Goal: Information Seeking & Learning: Learn about a topic

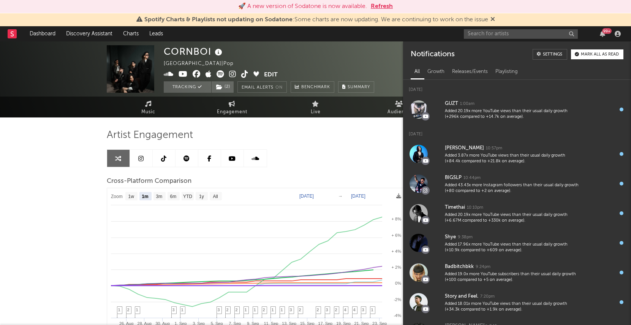
select select "1m"
click at [602, 33] on icon "button" at bounding box center [602, 34] width 5 height 6
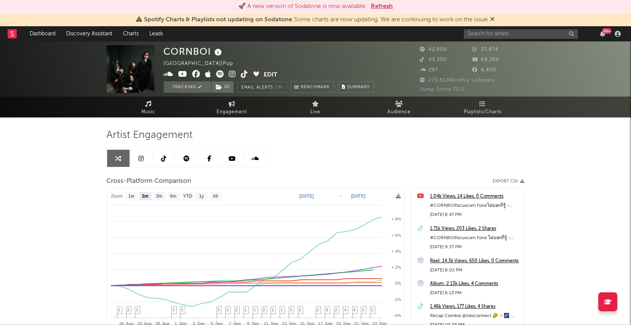
click at [348, 156] on div "Artist Engagement Cross-Platform Comparison Export CSV Zoom 1w 1m 3m 6m YTD 1y …" at bounding box center [316, 258] width 418 height 258
click at [500, 35] on input "text" at bounding box center [521, 33] width 114 height 9
type input "[PERSON_NAME]'s"
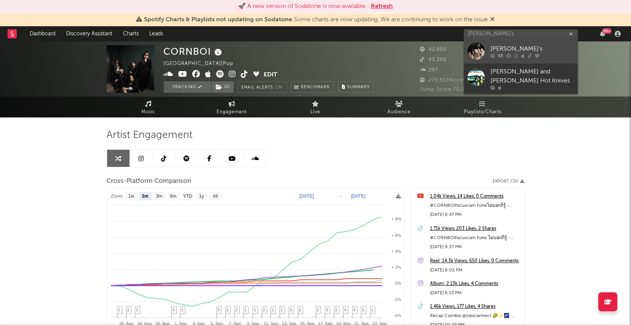
click at [475, 51] on div at bounding box center [476, 51] width 17 height 17
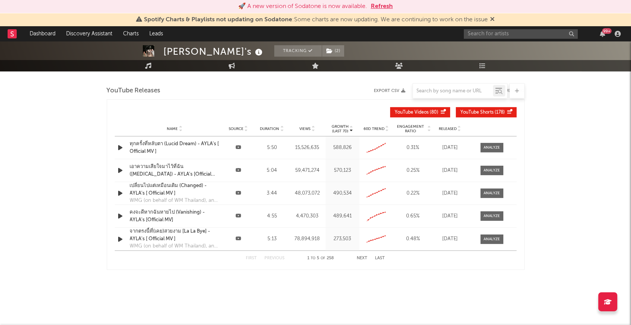
select select "6m"
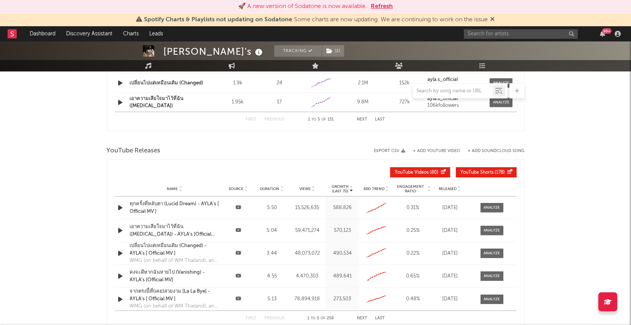
scroll to position [862, 0]
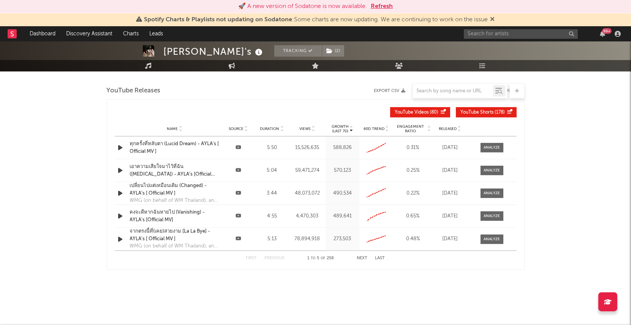
select select "6m"
click at [450, 127] on span "Released" at bounding box center [448, 129] width 18 height 5
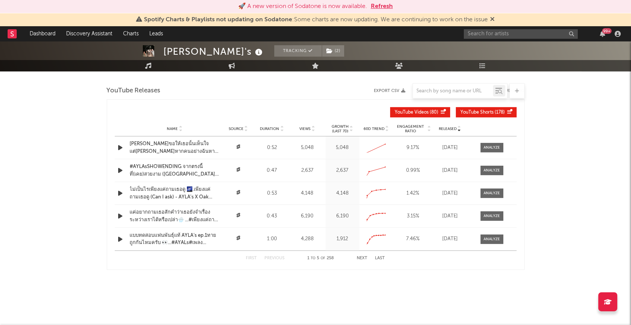
click at [450, 127] on span "Released" at bounding box center [448, 129] width 18 height 5
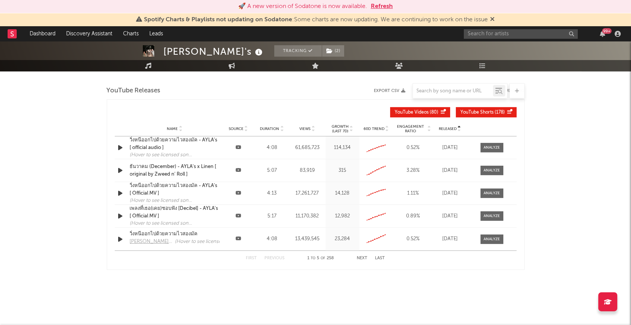
scroll to position [842, 0]
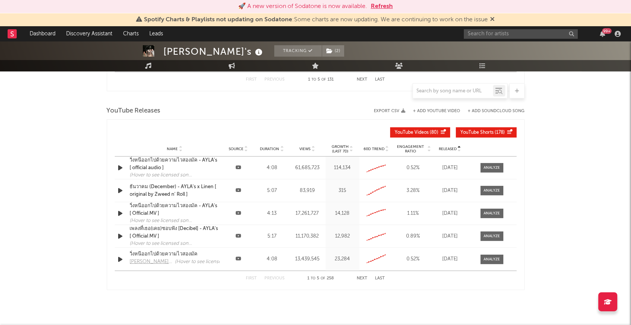
click at [338, 149] on p "(Last 7d)" at bounding box center [340, 151] width 17 height 5
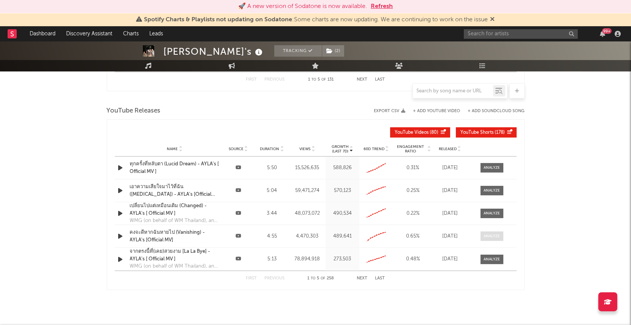
click at [494, 233] on div at bounding box center [492, 236] width 16 height 6
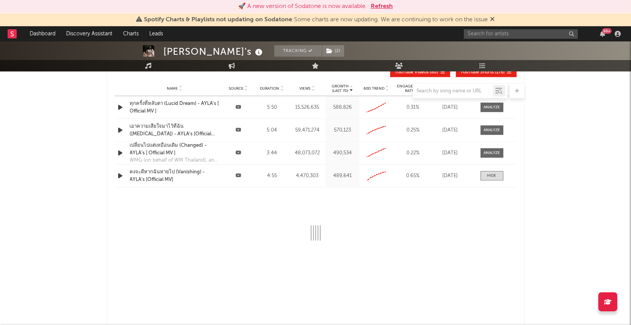
scroll to position [903, 0]
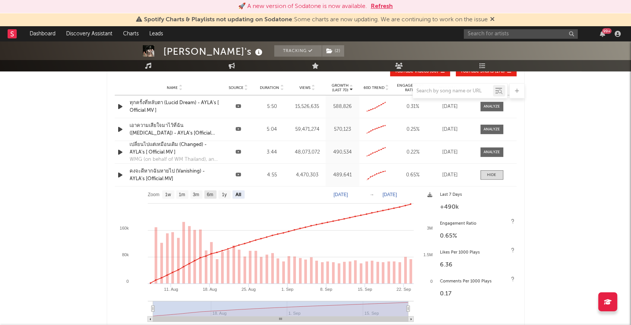
click at [212, 193] on text "6m" at bounding box center [210, 194] width 6 height 5
select select "6m"
click at [182, 193] on text "1m" at bounding box center [182, 194] width 6 height 5
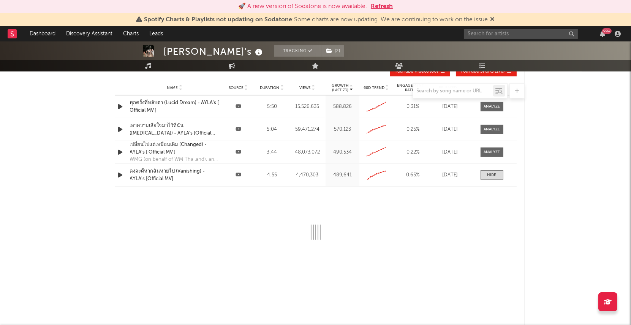
select select "1m"
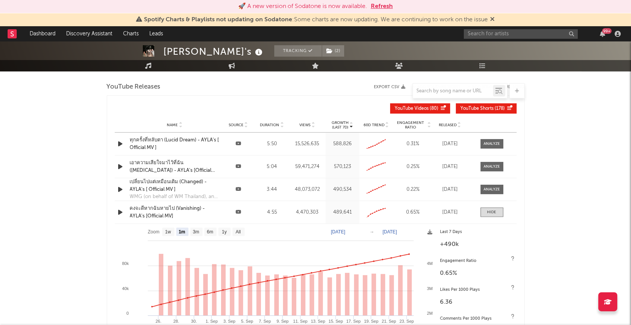
scroll to position [865, 0]
click at [493, 211] on div at bounding box center [491, 213] width 9 height 6
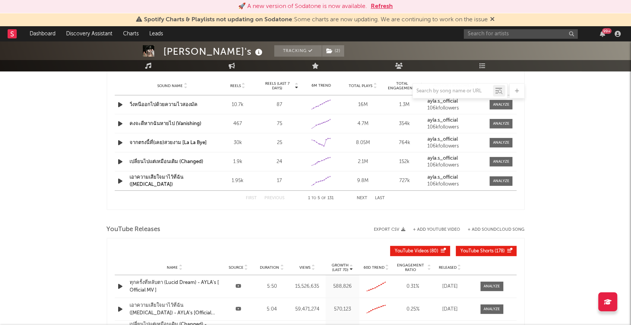
scroll to position [730, 0]
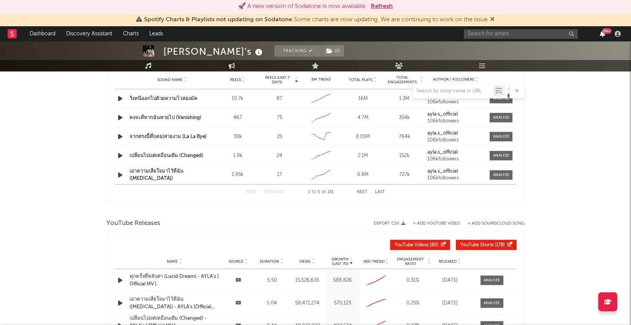
click at [602, 34] on icon "button" at bounding box center [602, 34] width 5 height 6
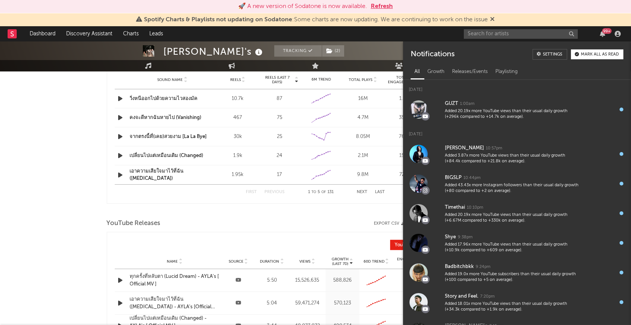
click at [604, 33] on div "99 +" at bounding box center [606, 31] width 9 height 6
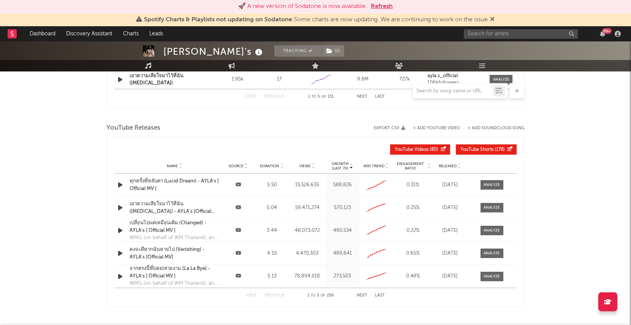
scroll to position [824, 0]
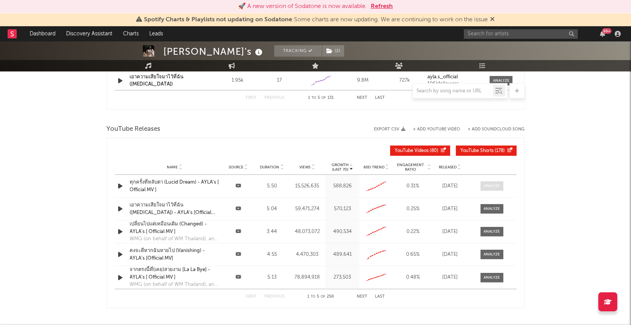
click at [494, 183] on div at bounding box center [492, 186] width 16 height 6
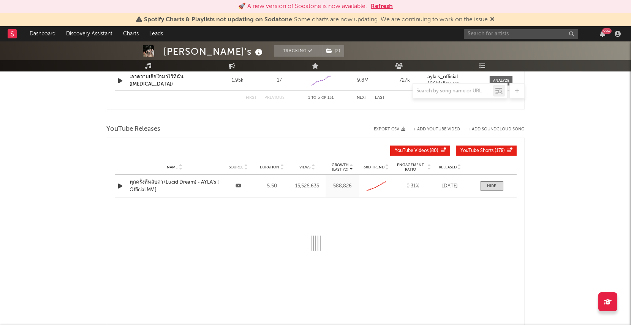
select select "6m"
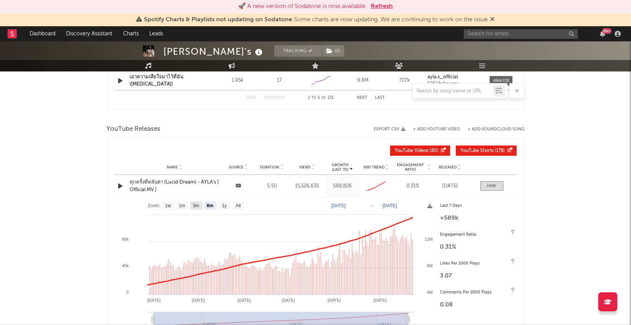
click at [194, 204] on text "3m" at bounding box center [196, 205] width 6 height 5
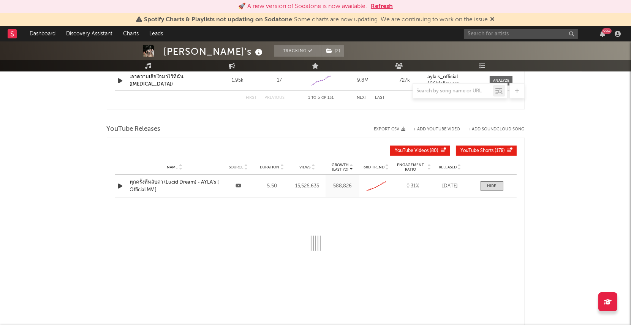
select select "3m"
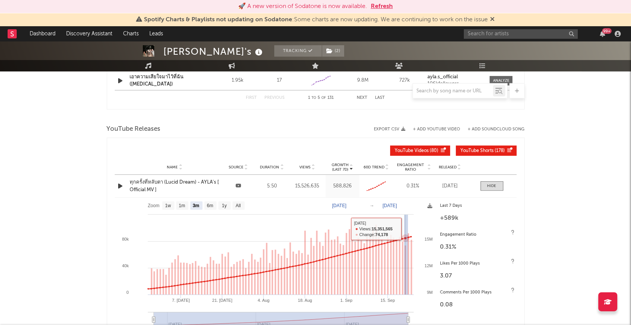
drag, startPoint x: 408, startPoint y: 226, endPoint x: 403, endPoint y: 231, distance: 6.7
click at [403, 231] on rect at bounding box center [276, 268] width 322 height 141
type input "[DATE]"
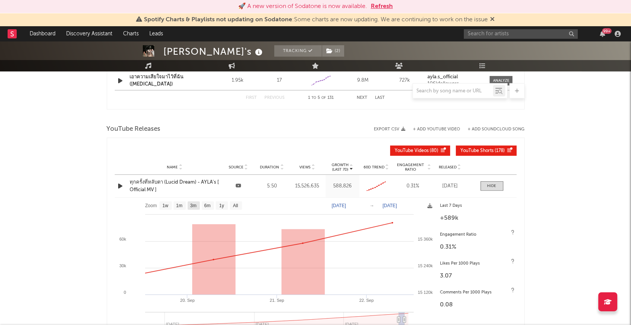
click at [194, 203] on text "3m" at bounding box center [193, 205] width 6 height 5
select select "3m"
type input "[DATE]"
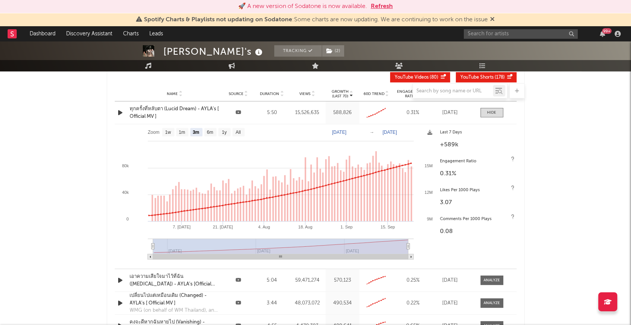
scroll to position [1007, 0]
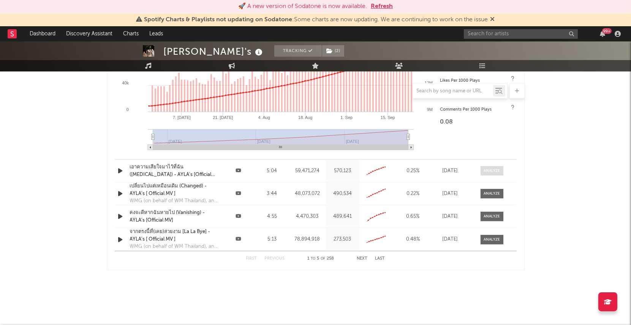
click at [493, 168] on div at bounding box center [492, 171] width 16 height 6
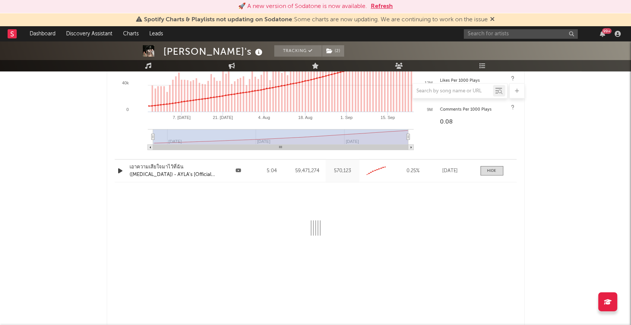
select select "6m"
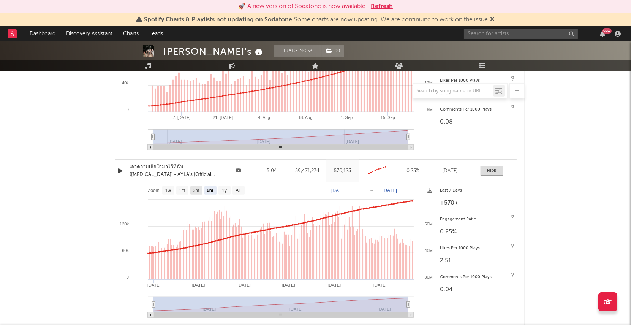
click at [195, 188] on text "3m" at bounding box center [196, 190] width 6 height 5
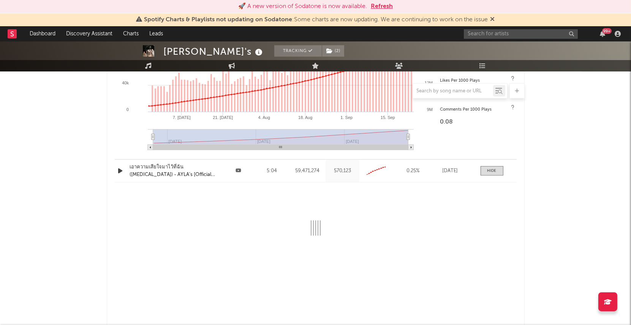
select select "3m"
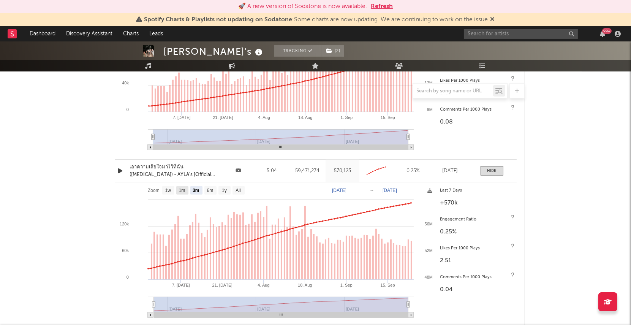
click at [181, 190] on text "1m" at bounding box center [182, 190] width 6 height 5
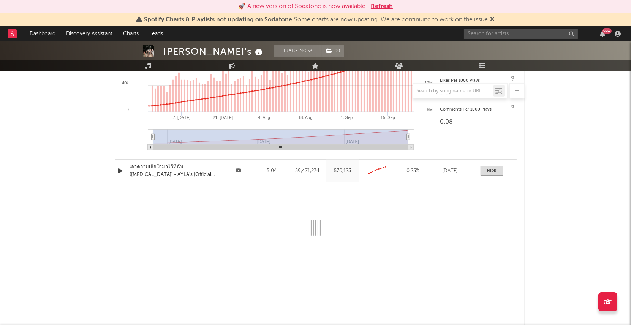
select select "1m"
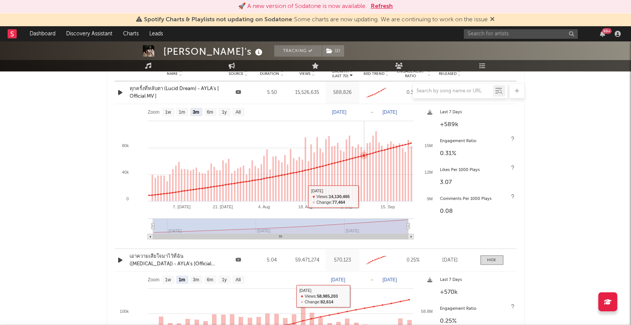
scroll to position [917, 0]
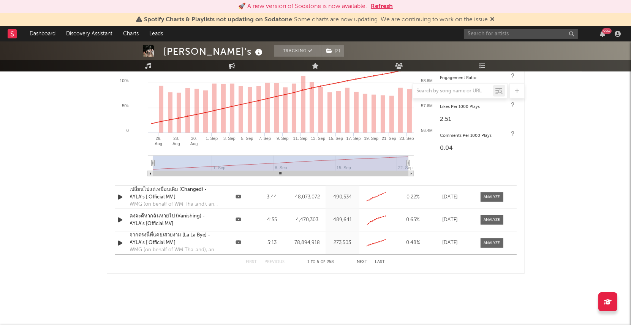
scroll to position [1151, 0]
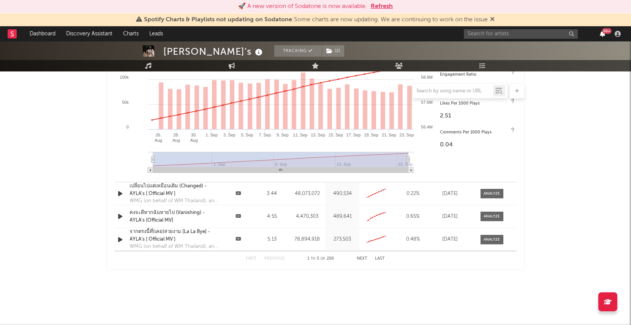
click at [601, 35] on icon "button" at bounding box center [602, 34] width 5 height 6
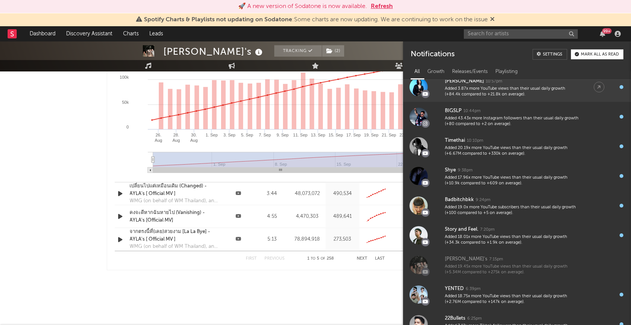
scroll to position [0, 0]
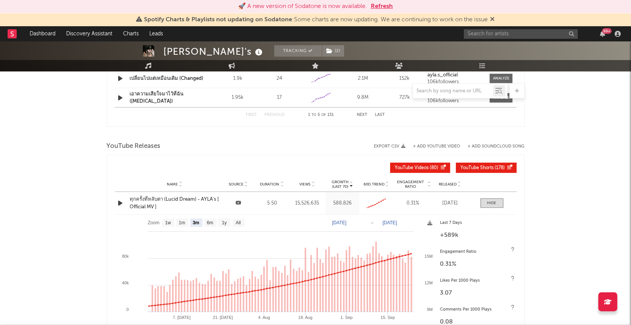
scroll to position [807, 0]
click at [356, 181] on div "Name Source Duration Views Growth (Last 7d) 60D Trend Engagement Ratio Released" at bounding box center [316, 183] width 402 height 15
click at [305, 182] on span "Views" at bounding box center [304, 184] width 11 height 5
select select "1m"
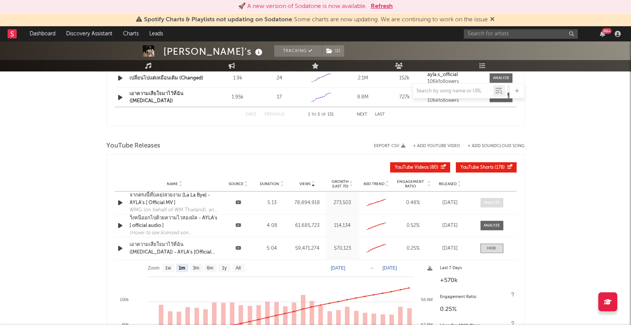
click at [490, 200] on div at bounding box center [492, 203] width 16 height 6
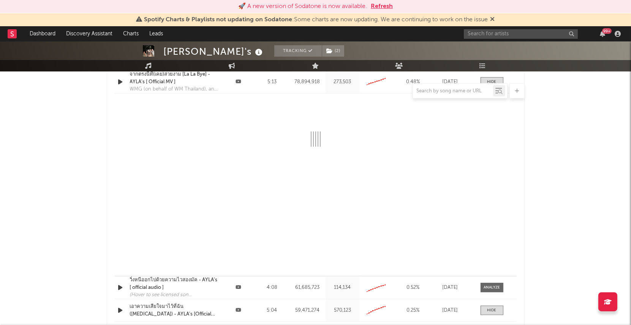
scroll to position [929, 0]
select select "6m"
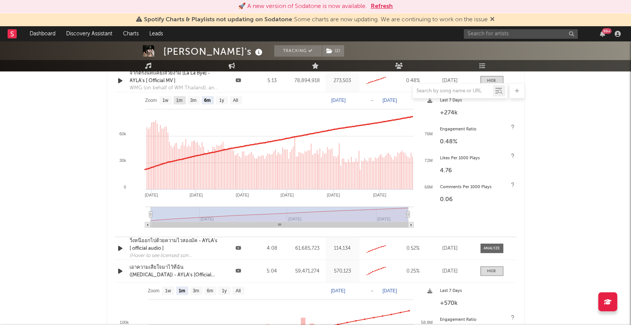
click at [180, 100] on text "1m" at bounding box center [179, 100] width 6 height 5
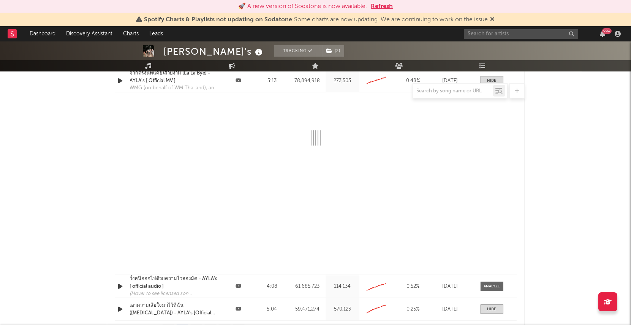
select select "1m"
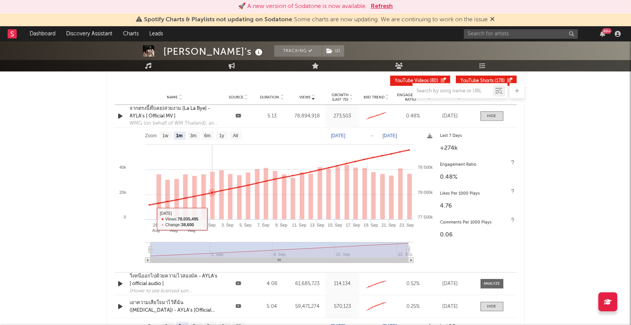
scroll to position [893, 0]
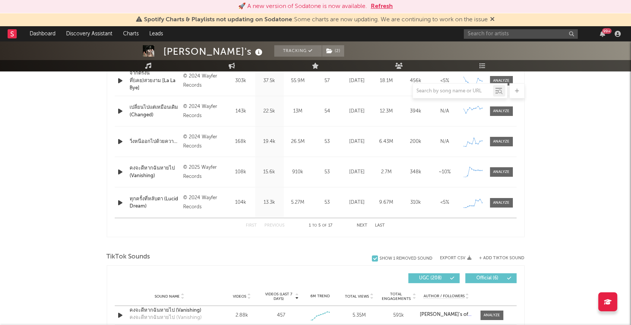
scroll to position [0, 0]
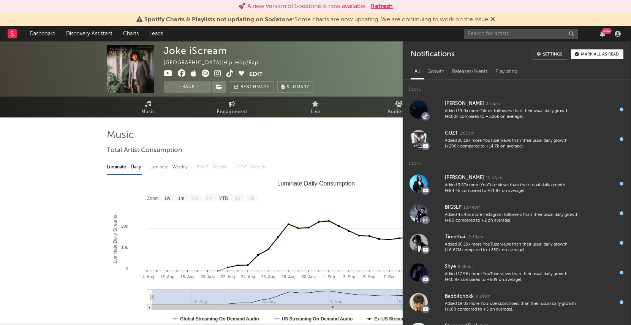
select select "1w"
click at [604, 33] on div "99 +" at bounding box center [606, 31] width 9 height 6
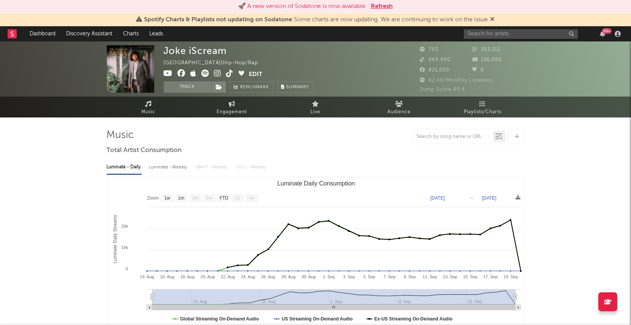
click at [604, 33] on div "99 +" at bounding box center [606, 31] width 9 height 6
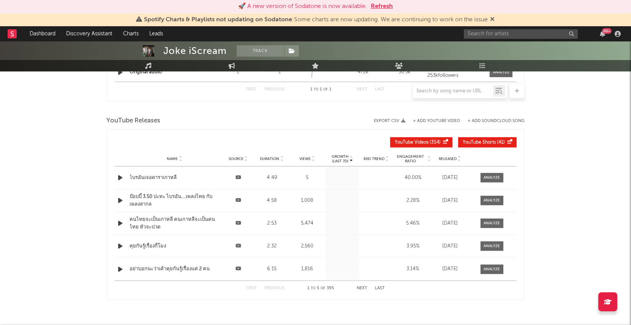
scroll to position [627, 0]
